Goal: Information Seeking & Learning: Learn about a topic

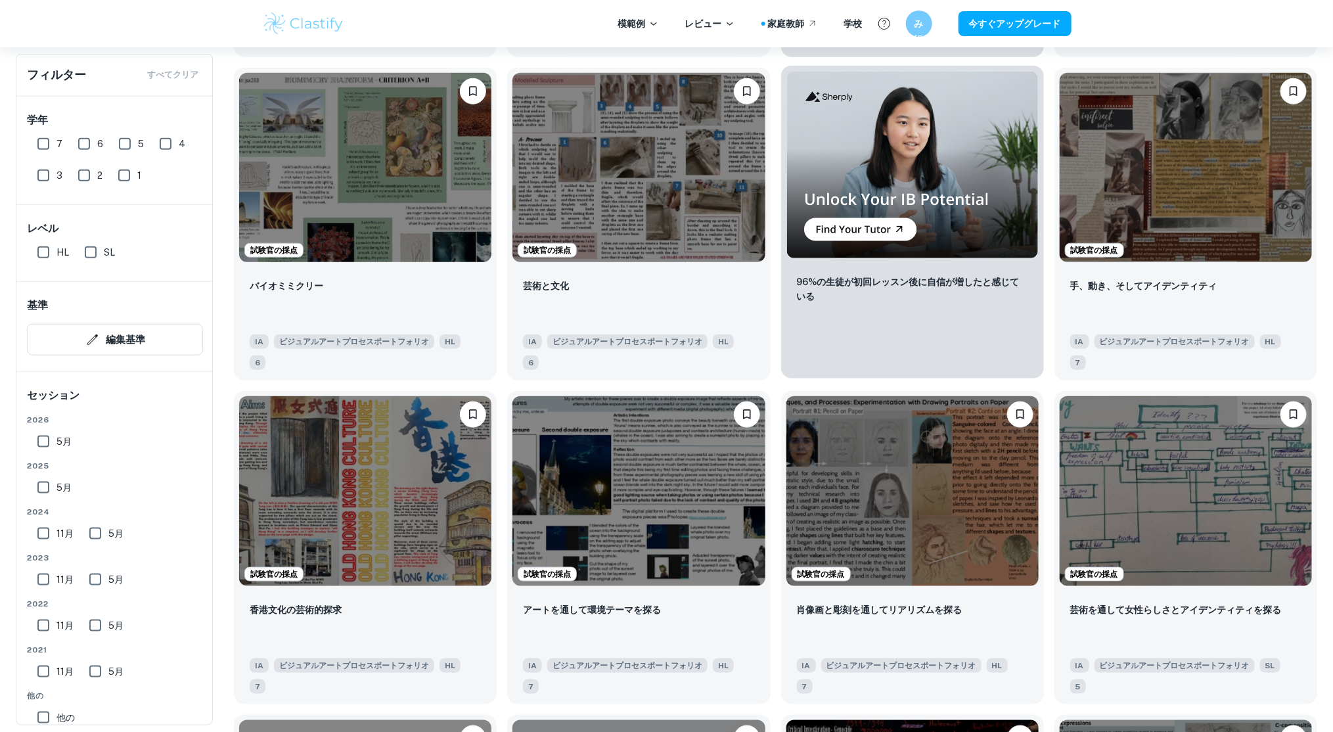
scroll to position [535, 0]
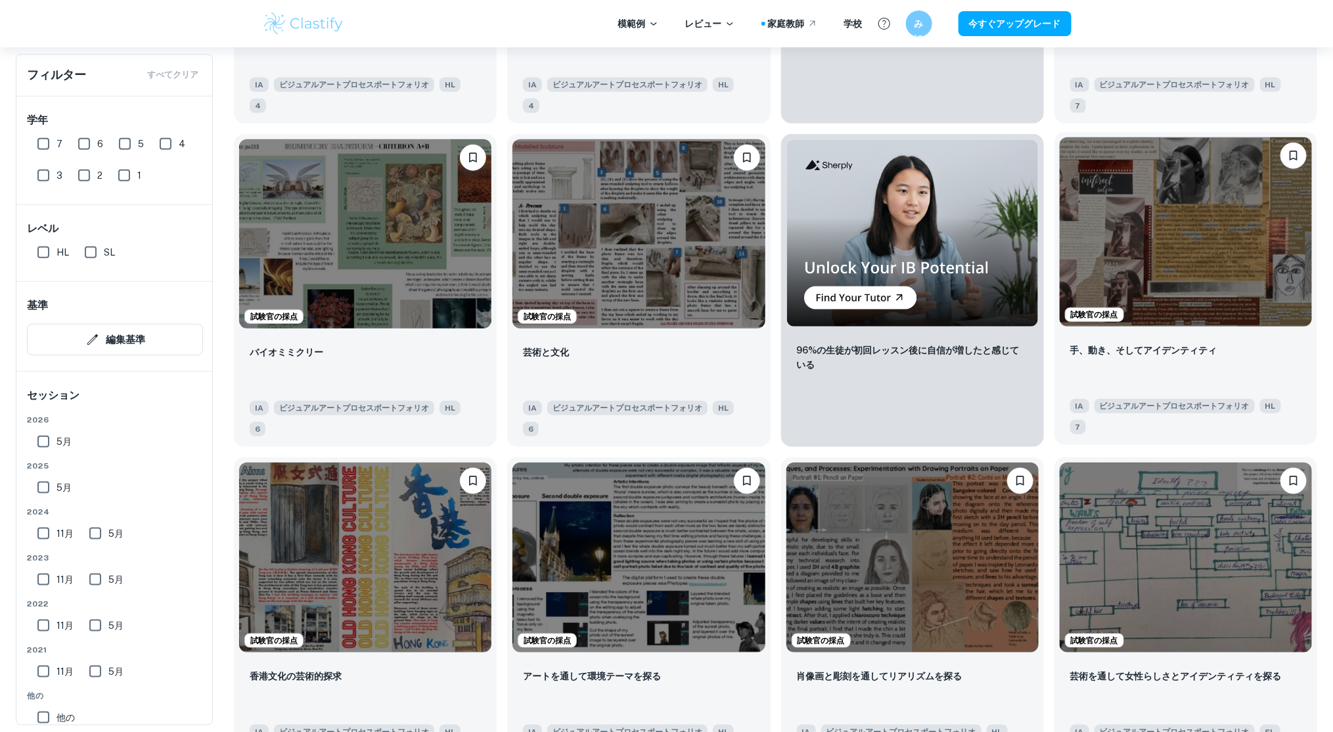
click at [1177, 212] on img at bounding box center [1186, 231] width 252 height 189
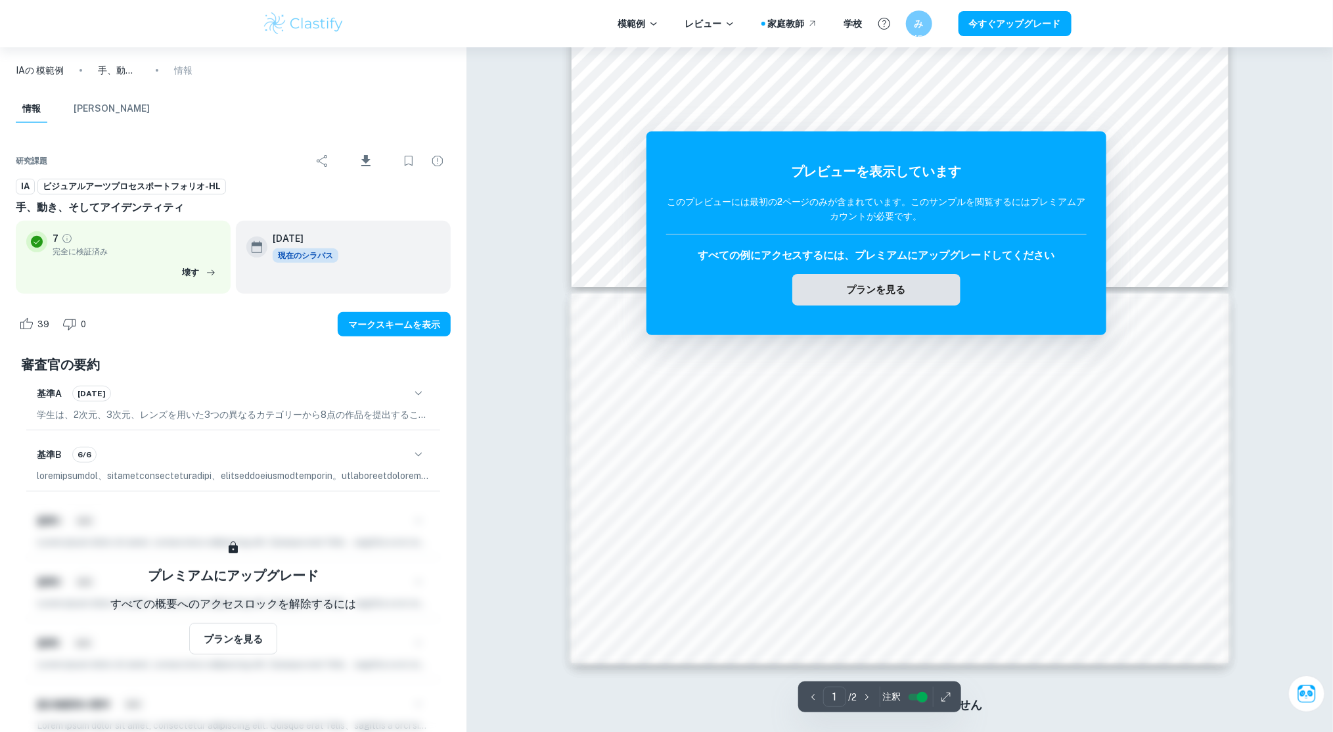
scroll to position [144, 0]
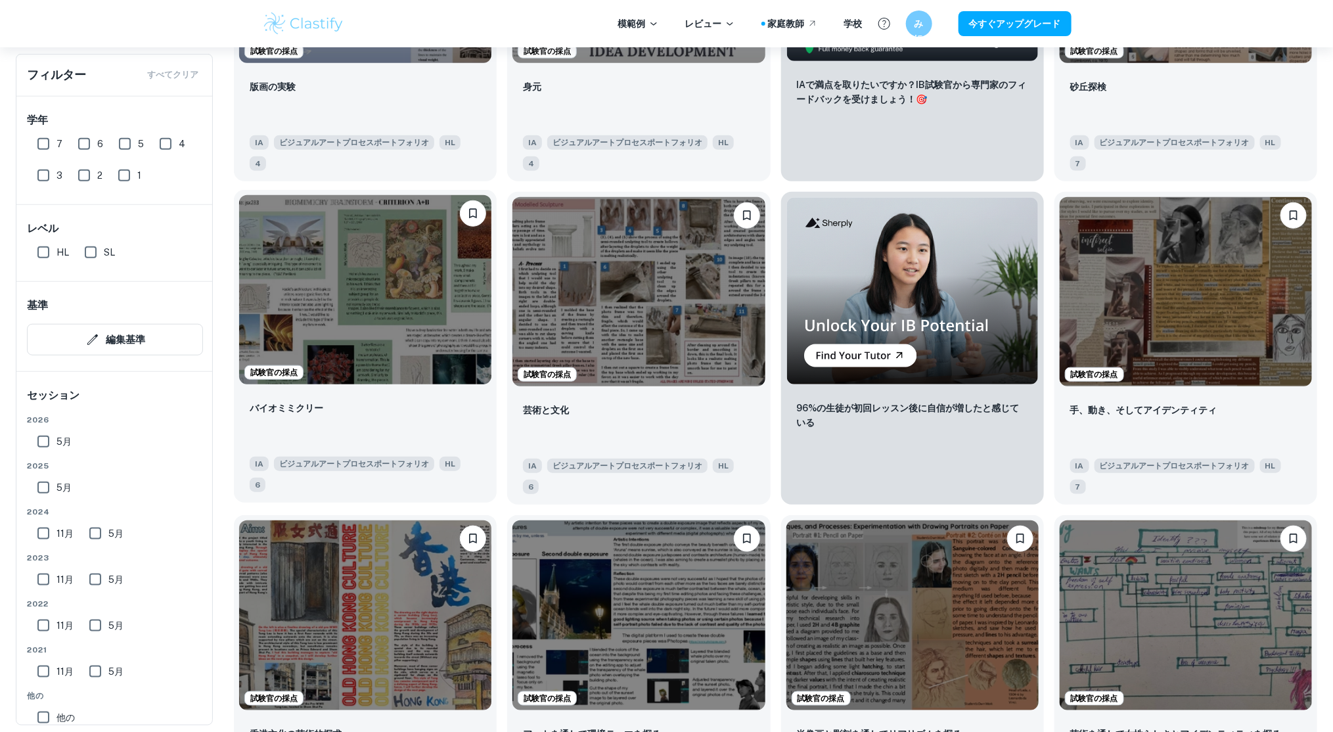
scroll to position [477, 0]
click at [87, 251] on input "SL" at bounding box center [91, 252] width 26 height 26
checkbox input "true"
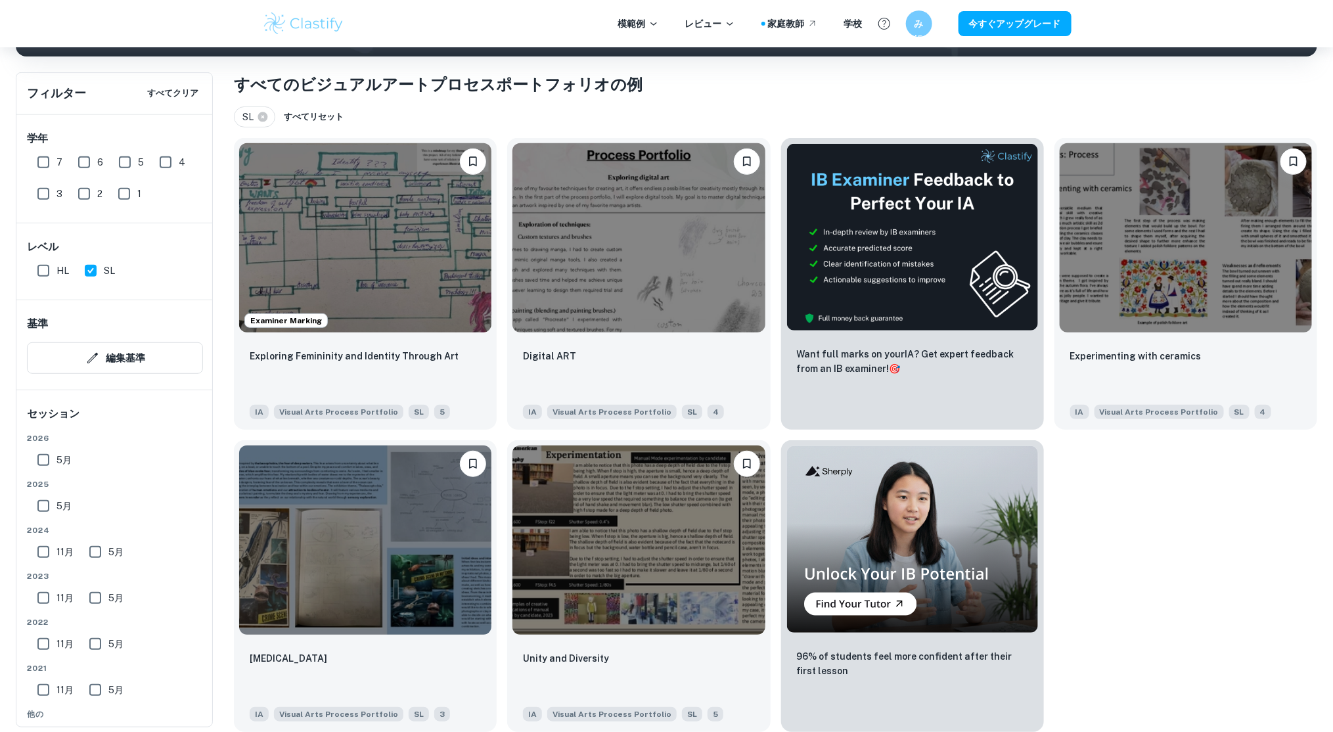
scroll to position [282, 0]
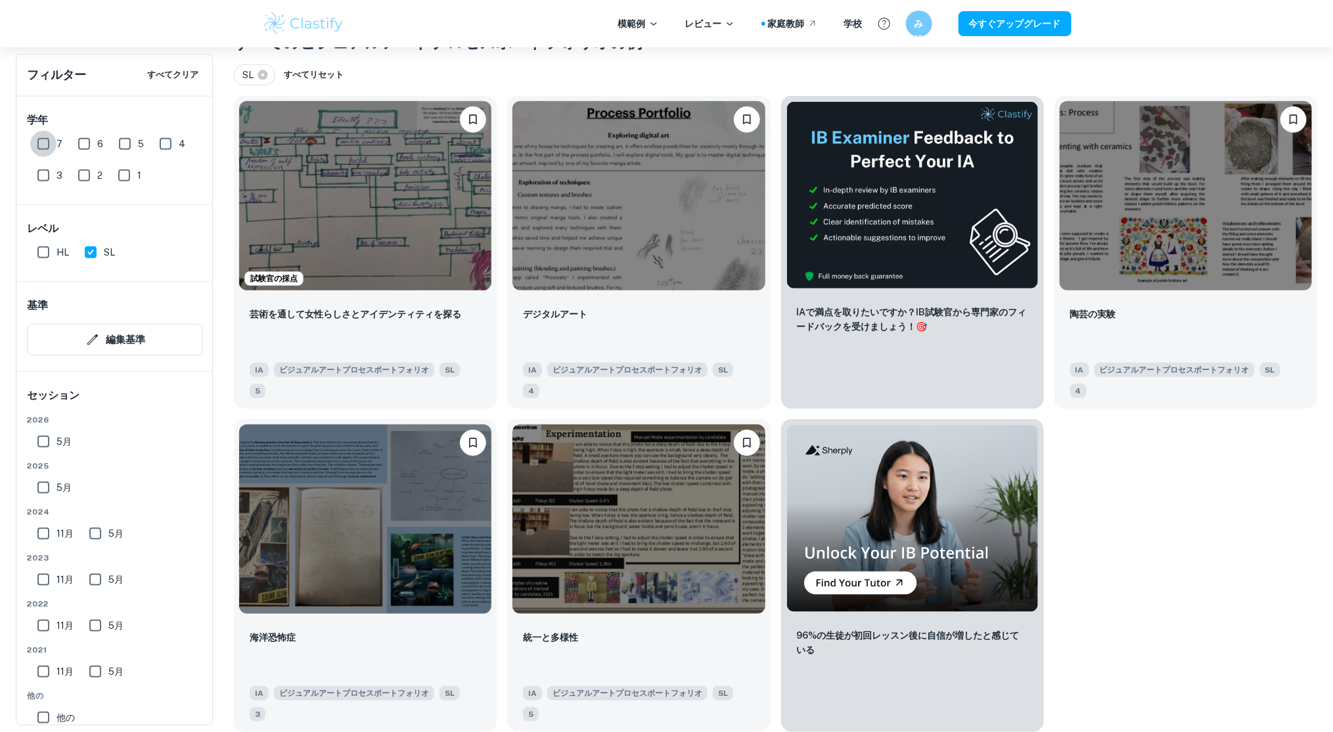
click at [35, 137] on input "7" at bounding box center [43, 144] width 26 height 26
checkbox input "true"
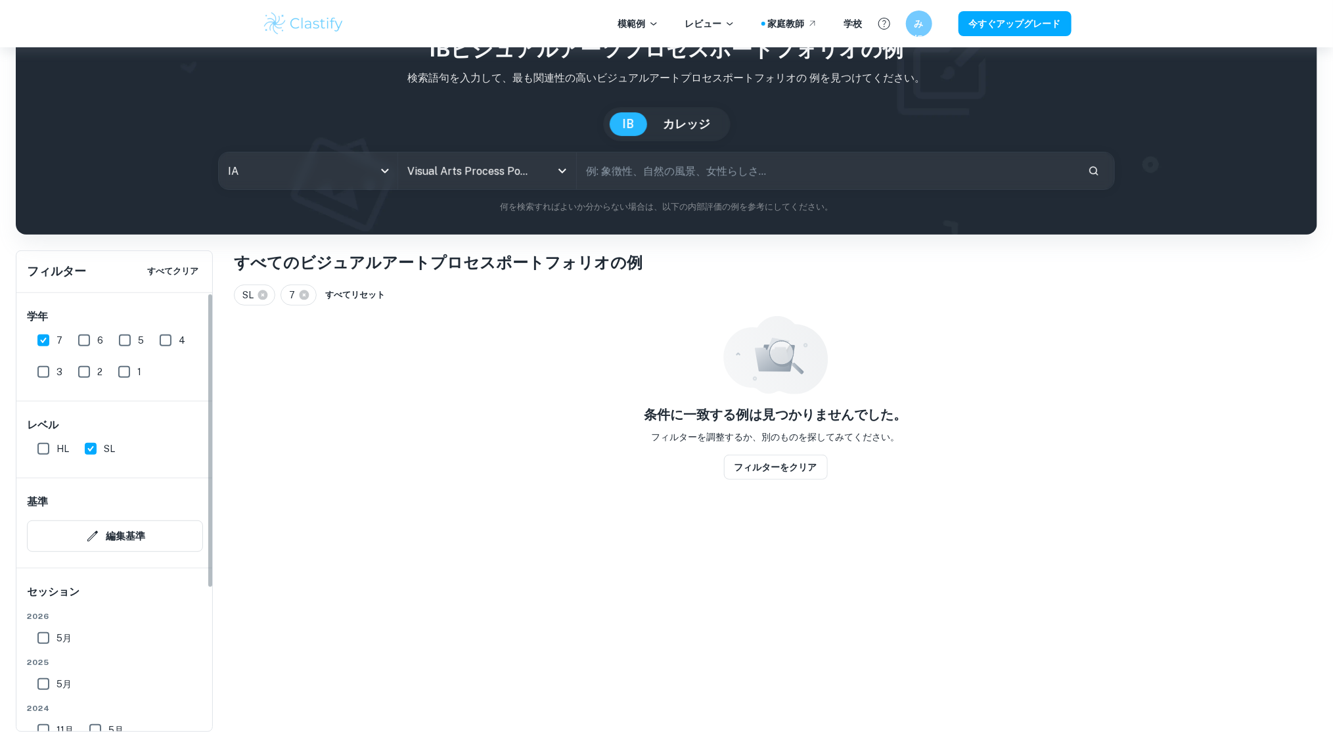
scroll to position [47, 0]
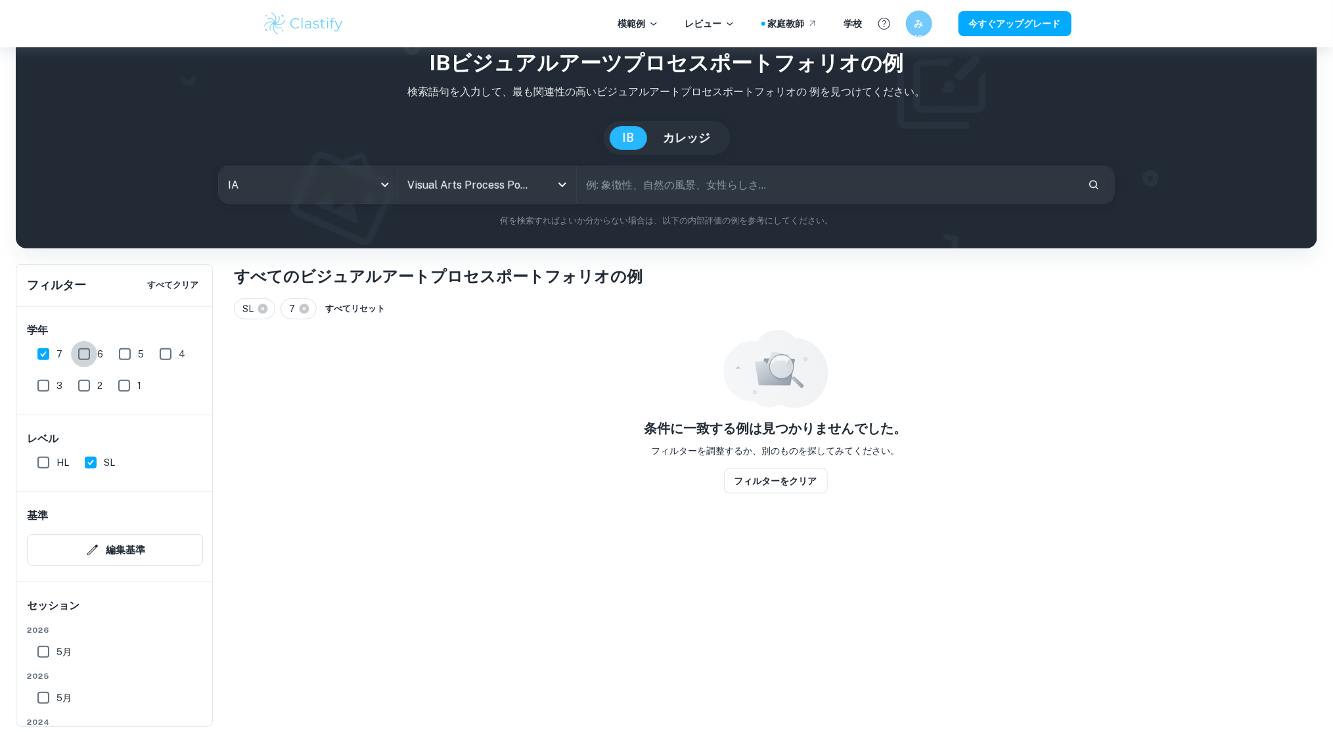
click at [87, 357] on input "6" at bounding box center [84, 354] width 26 height 26
checkbox input "true"
click at [126, 355] on input "5" at bounding box center [125, 354] width 26 height 26
checkbox input "true"
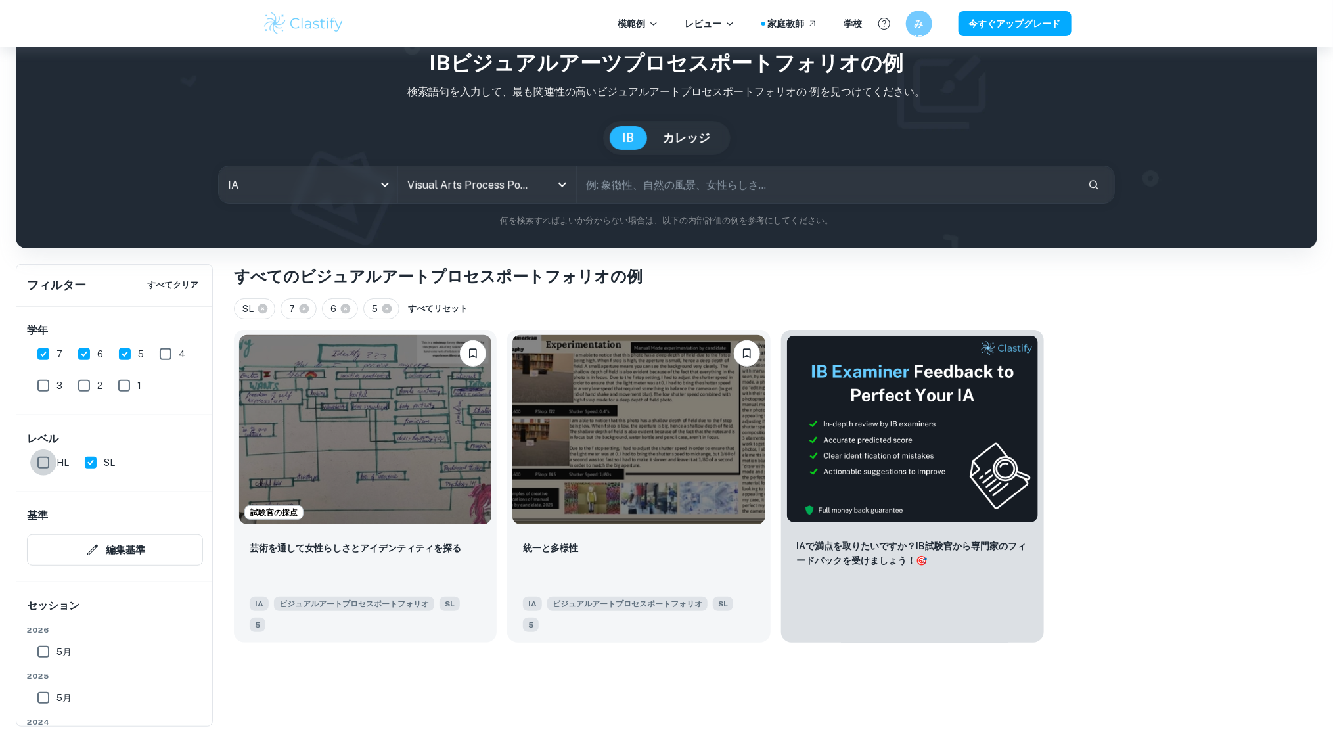
click at [37, 462] on input "HL" at bounding box center [43, 462] width 26 height 26
checkbox input "true"
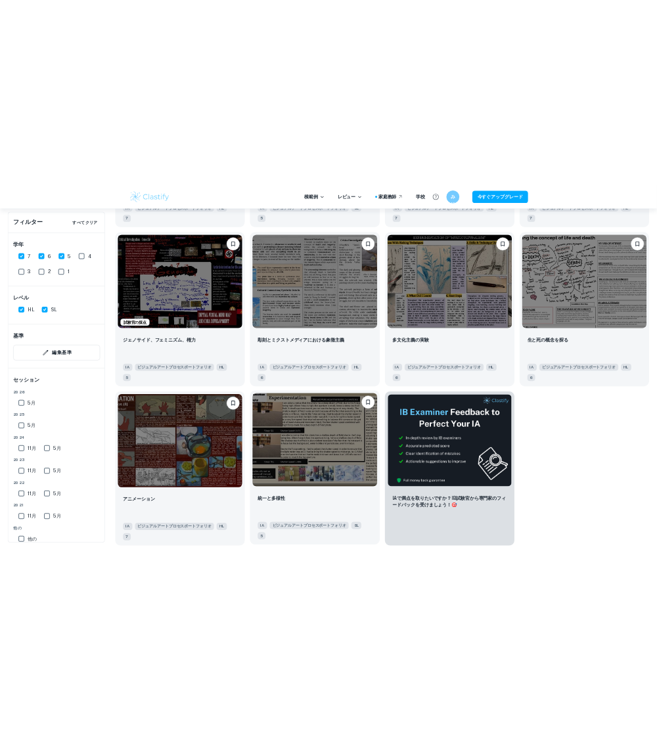
scroll to position [1252, 0]
